Goal: Task Accomplishment & Management: Use online tool/utility

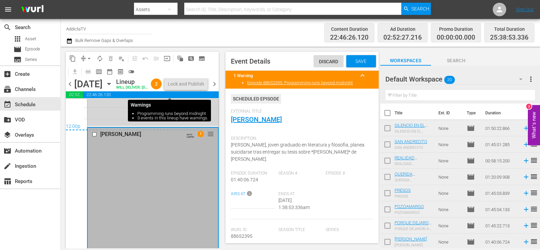
click at [162, 86] on span "2" at bounding box center [156, 83] width 11 height 5
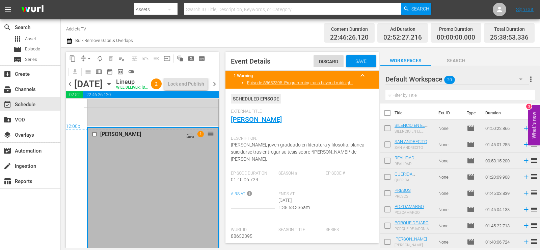
drag, startPoint x: 360, startPoint y: 81, endPoint x: 234, endPoint y: 77, distance: 126.0
click at [345, 82] on div "1 Warning keyboard_arrow_up Episode 88652395: Programming runs beyond midnight" at bounding box center [302, 80] width 153 height 18
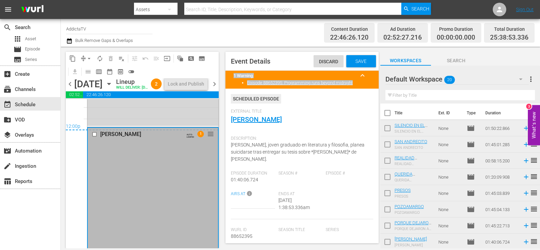
drag, startPoint x: 233, startPoint y: 74, endPoint x: 364, endPoint y: 86, distance: 131.0
click at [364, 86] on div "1 Warning keyboard_arrow_up Episode 88652395: Programming runs beyond midnight" at bounding box center [302, 80] width 153 height 18
copy div "1 Warning keyboard_arrow_up Episode 88652395: Programming runs beyond midnight"
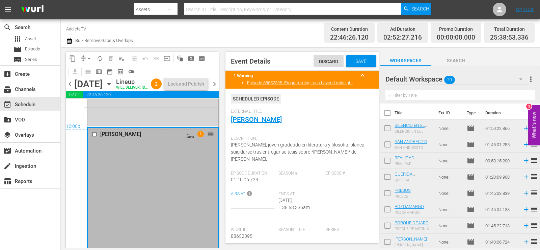
click at [336, 110] on span "External Title" at bounding box center [300, 111] width 139 height 5
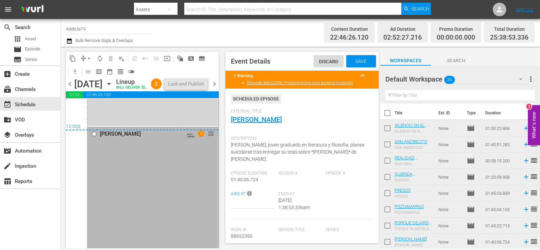
drag, startPoint x: 205, startPoint y: 138, endPoint x: 334, endPoint y: 181, distance: 135.6
click at [334, 181] on div "Episode #" at bounding box center [349, 181] width 47 height 21
click at [208, 137] on span "reorder" at bounding box center [211, 133] width 7 height 7
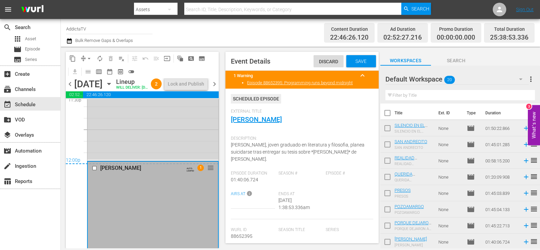
click at [198, 171] on span "1" at bounding box center [201, 167] width 6 height 6
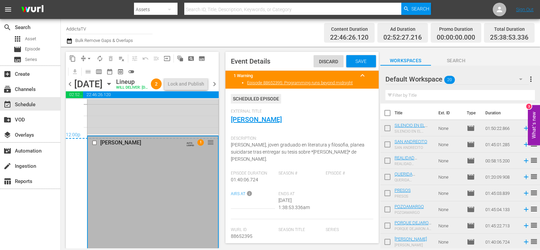
scroll to position [3262, 0]
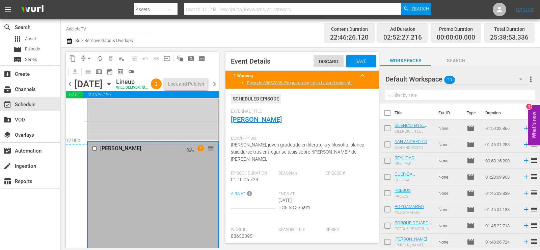
drag, startPoint x: 116, startPoint y: 149, endPoint x: 100, endPoint y: 136, distance: 20.5
click at [100, 136] on div "PORQUE DEJARON A NACHO AUTO-LOOPED reorder" at bounding box center [152, 20] width 131 height 240
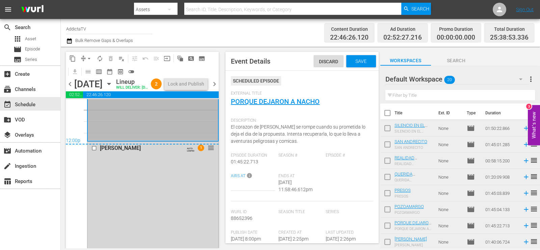
click at [150, 144] on div "12:00p" at bounding box center [142, 140] width 153 height 7
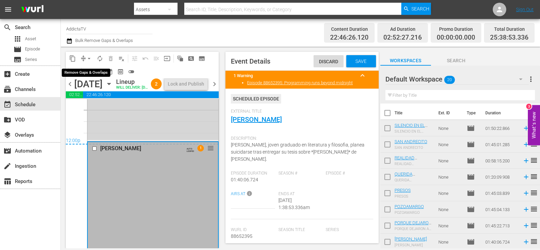
click at [82, 57] on span "compress" at bounding box center [83, 58] width 7 height 7
click at [119, 140] on div "PORQUE DEJARON A NACHO AUTO-LOOPED reorder" at bounding box center [152, 20] width 131 height 240
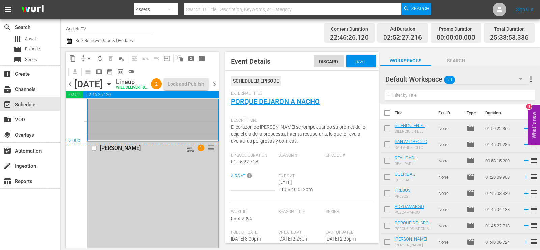
click at [110, 154] on div "[PERSON_NAME] AUTO-LOOPED 1 reorder" at bounding box center [152, 148] width 131 height 13
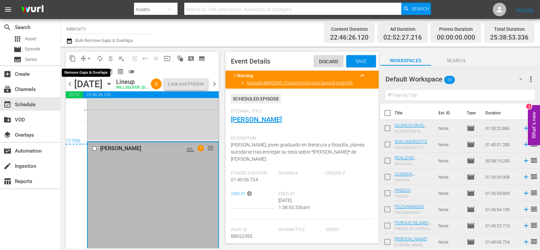
click at [84, 58] on button "arrow_drop_down" at bounding box center [89, 58] width 11 height 11
click at [94, 71] on li "Align to Midnight" at bounding box center [89, 72] width 56 height 11
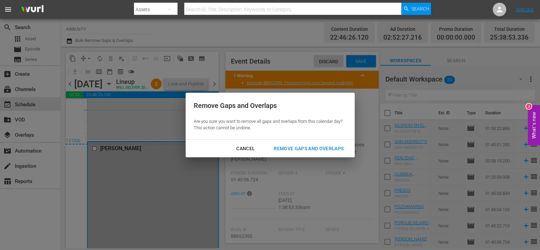
click at [314, 148] on div "Remove Gaps and Overlaps" at bounding box center [309, 148] width 81 height 8
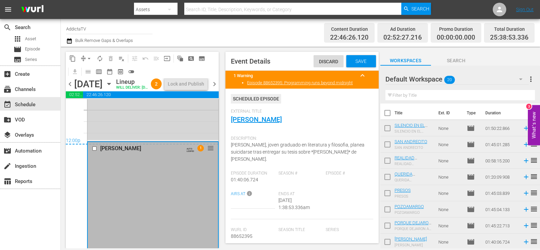
click at [350, 54] on div "Event Details Discard Save" at bounding box center [302, 61] width 153 height 19
click at [351, 63] on span "Save" at bounding box center [361, 60] width 22 height 5
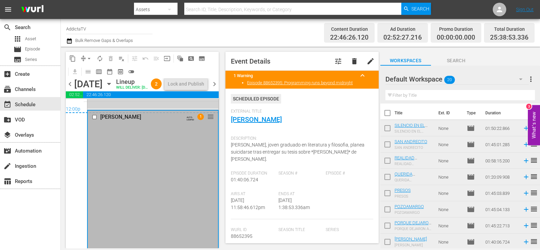
scroll to position [3330, 0]
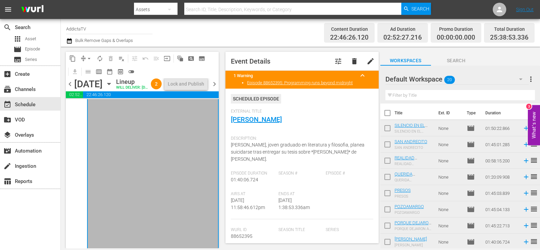
click at [164, 178] on div "[PERSON_NAME] AUTO-LOOPED 1 reorder" at bounding box center [153, 188] width 130 height 228
click at [213, 88] on span "chevron_right" at bounding box center [214, 84] width 8 height 8
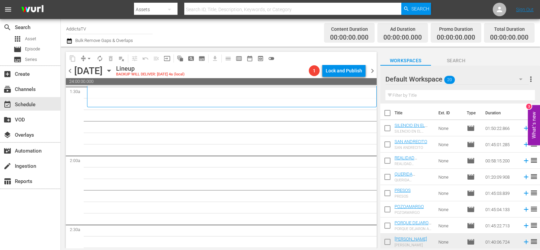
scroll to position [203, 0]
